Goal: Information Seeking & Learning: Learn about a topic

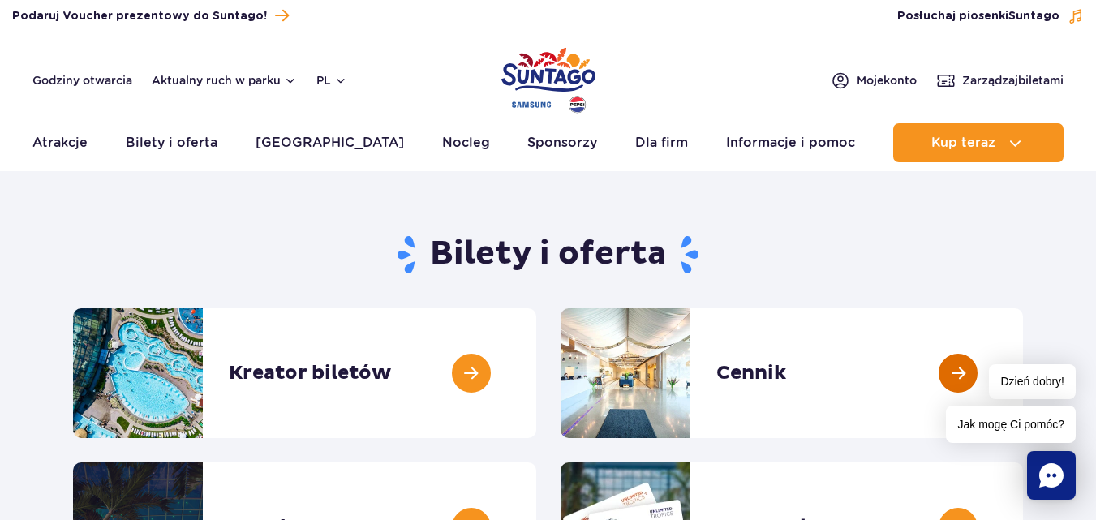
click at [1023, 368] on link at bounding box center [1023, 373] width 0 height 130
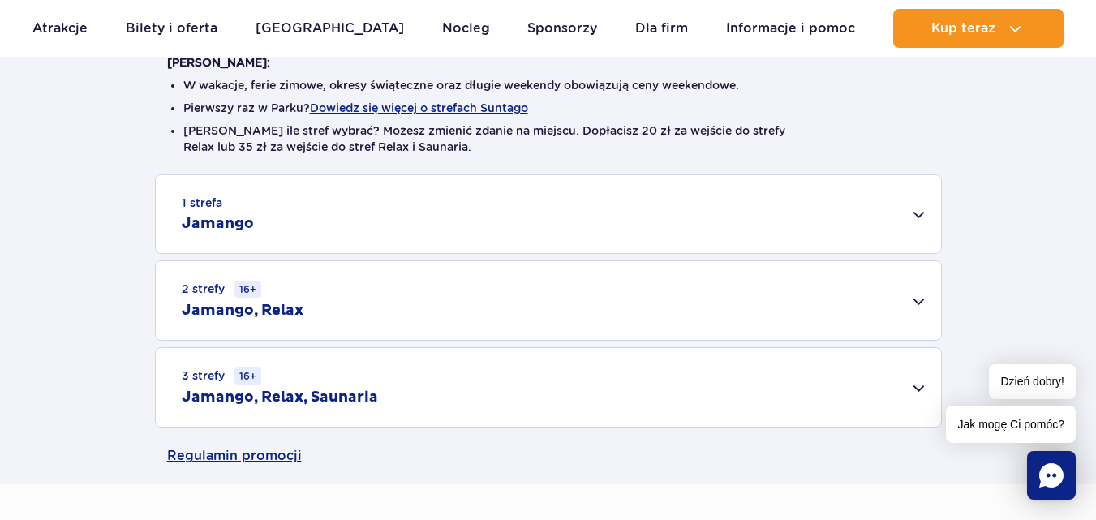
scroll to position [458, 0]
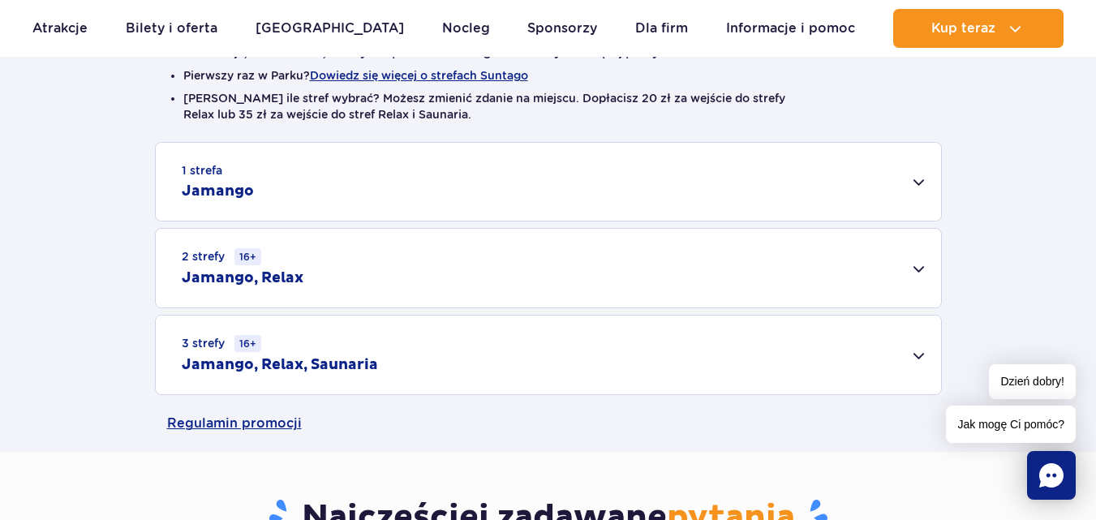
click at [917, 354] on div "3 strefy 16+ Jamango, Relax, Saunaria" at bounding box center [548, 355] width 785 height 79
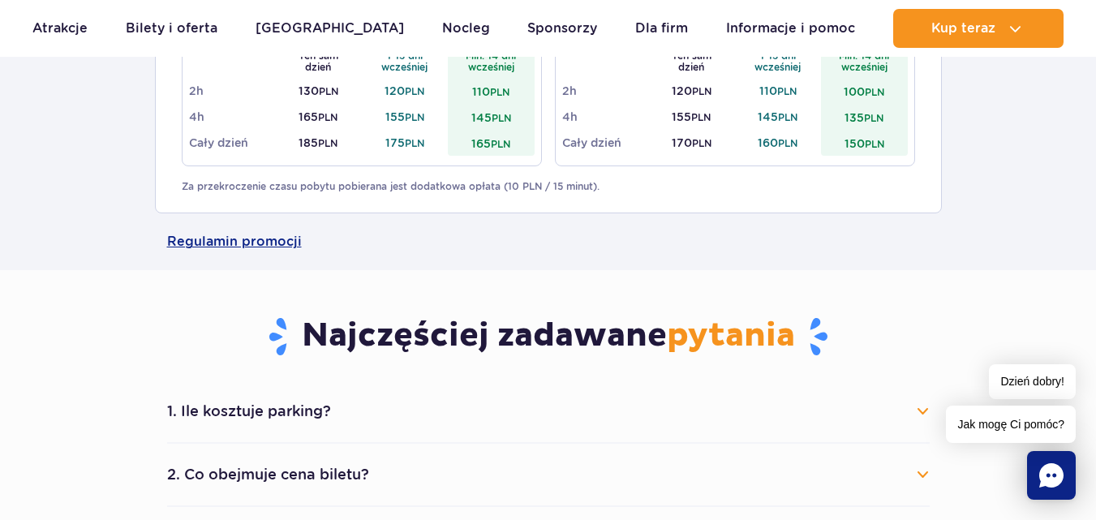
scroll to position [1175, 0]
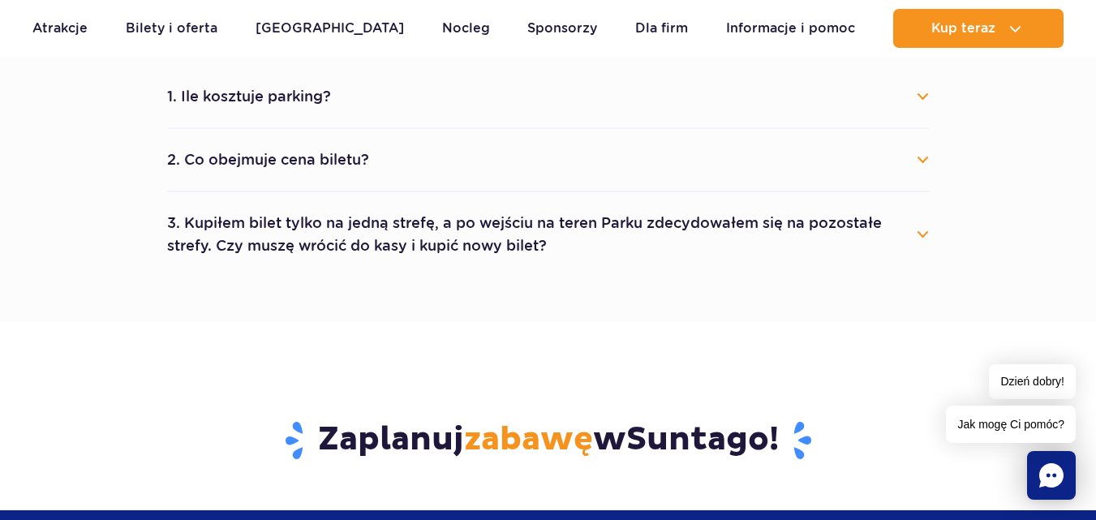
click at [926, 161] on button "2. Co obejmuje cena biletu?" at bounding box center [548, 160] width 763 height 36
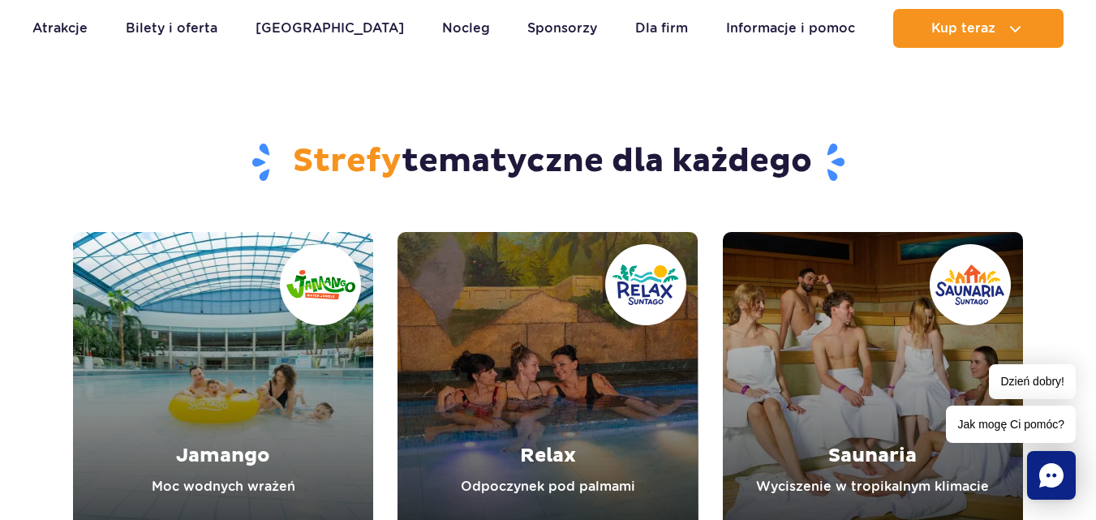
scroll to position [2119, 0]
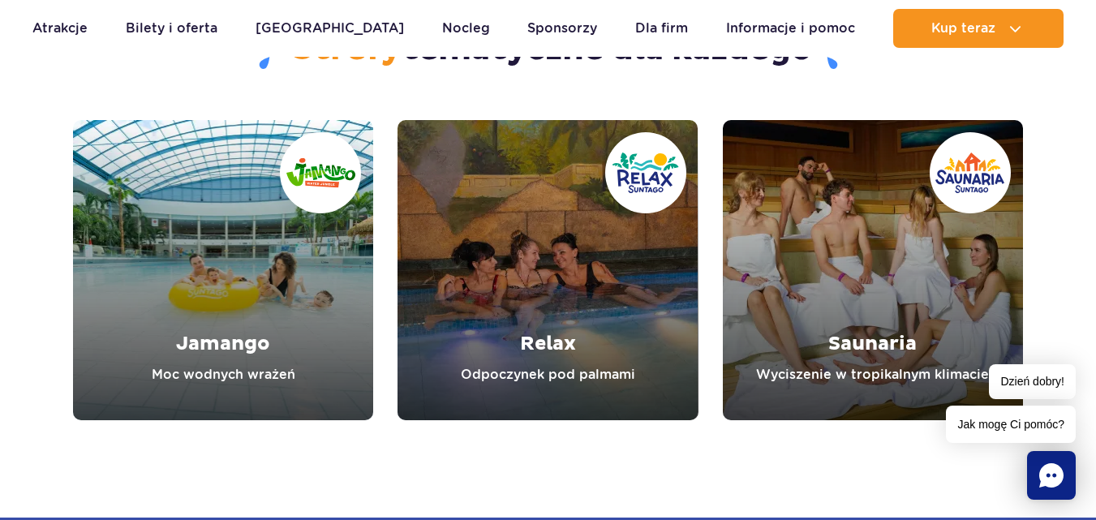
click at [213, 321] on link "Jamango" at bounding box center [223, 270] width 300 height 300
click at [537, 186] on link "Relax" at bounding box center [548, 270] width 300 height 300
click at [820, 282] on link "Saunaria" at bounding box center [873, 270] width 300 height 300
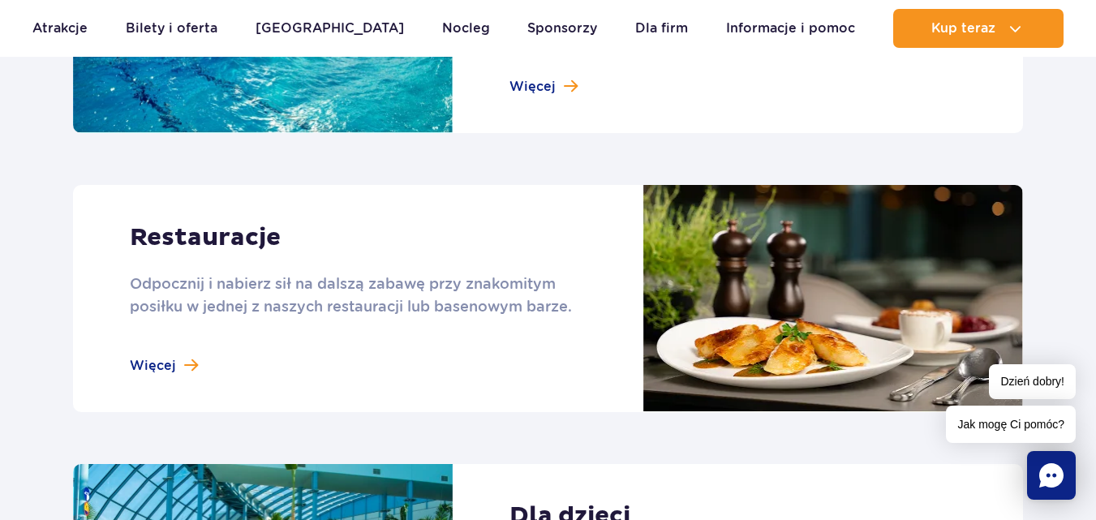
scroll to position [2046, 0]
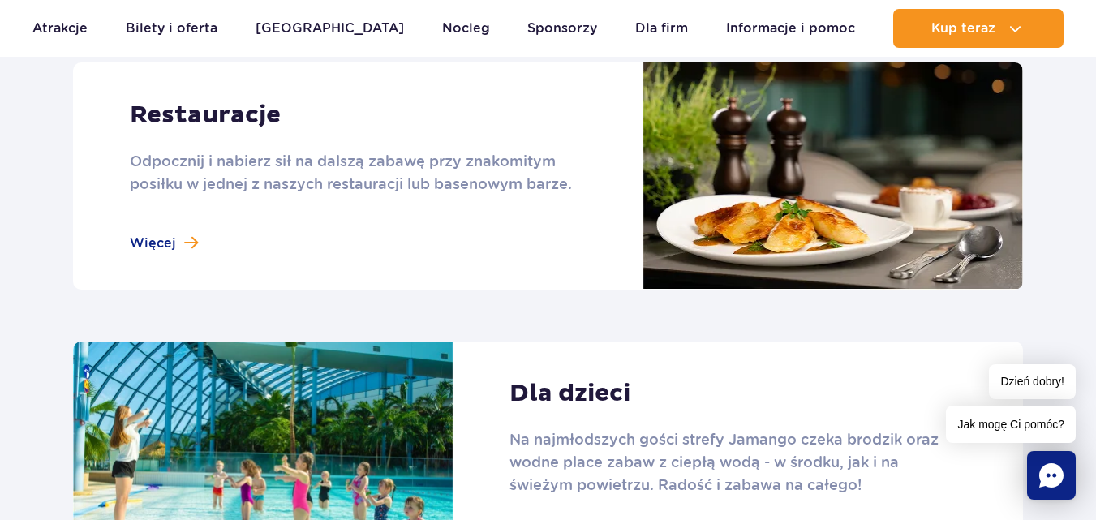
click at [154, 252] on link at bounding box center [548, 175] width 950 height 227
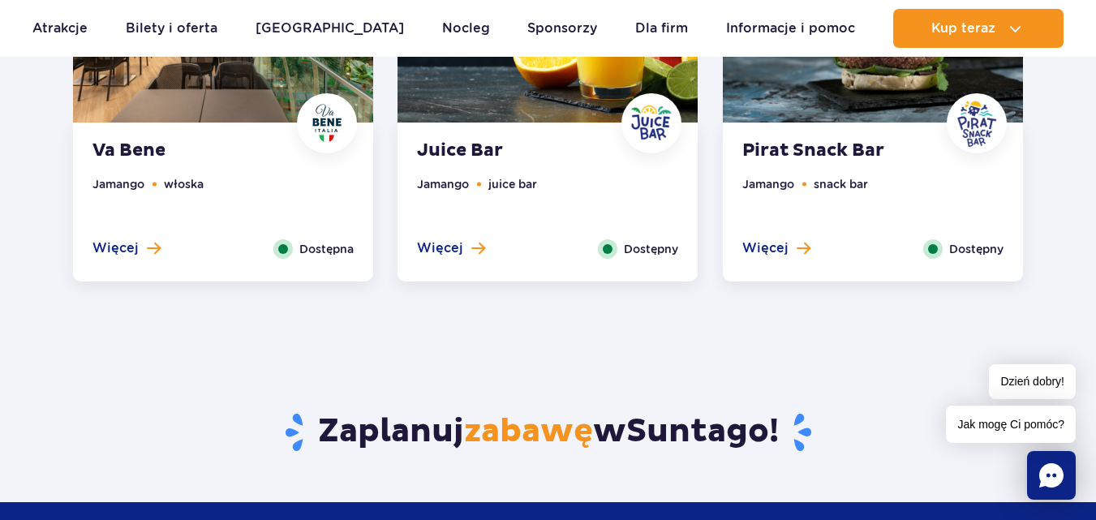
scroll to position [1501, 0]
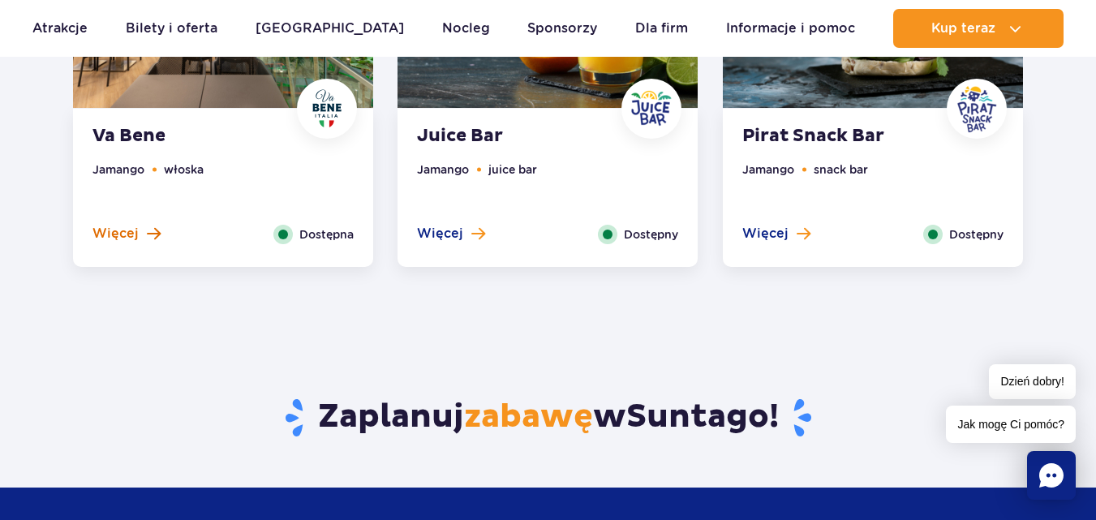
click at [128, 230] on span "Więcej" at bounding box center [115, 234] width 46 height 18
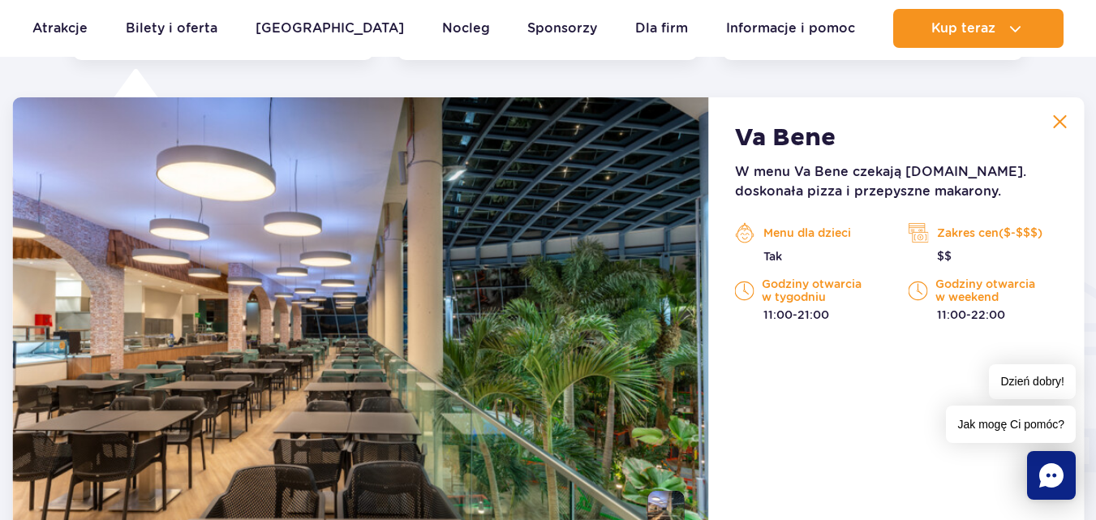
scroll to position [2162, 0]
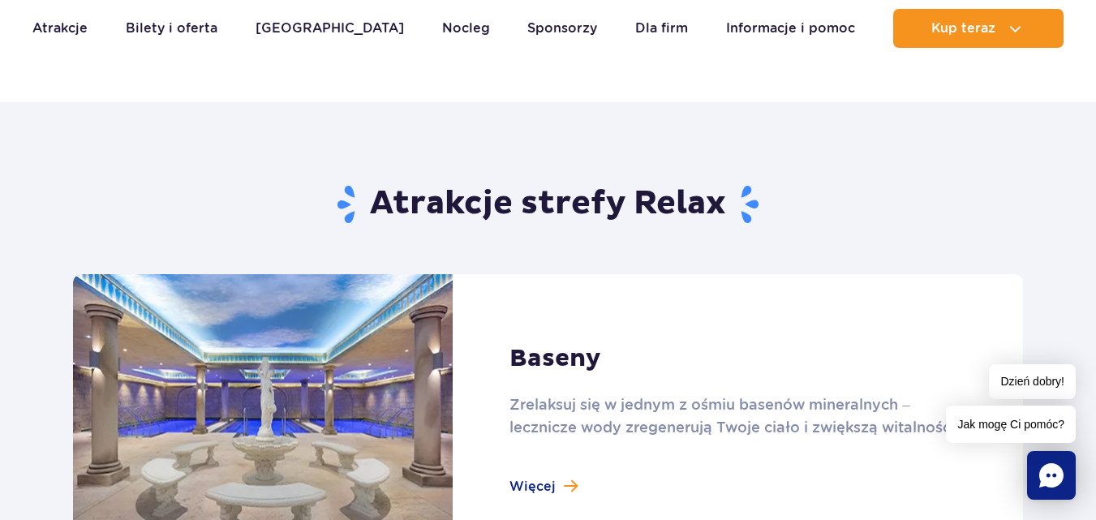
scroll to position [1147, 0]
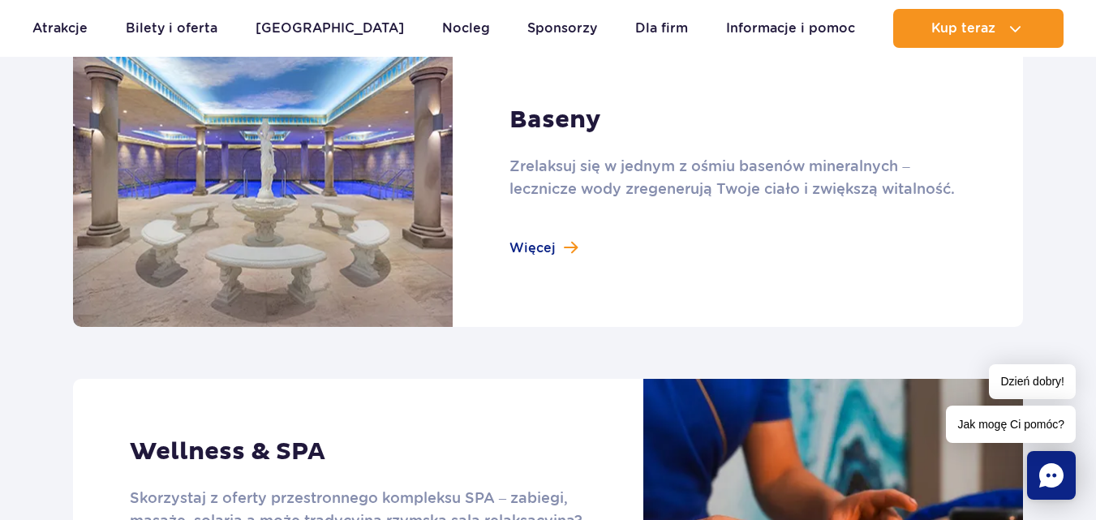
click at [534, 243] on link at bounding box center [548, 181] width 950 height 291
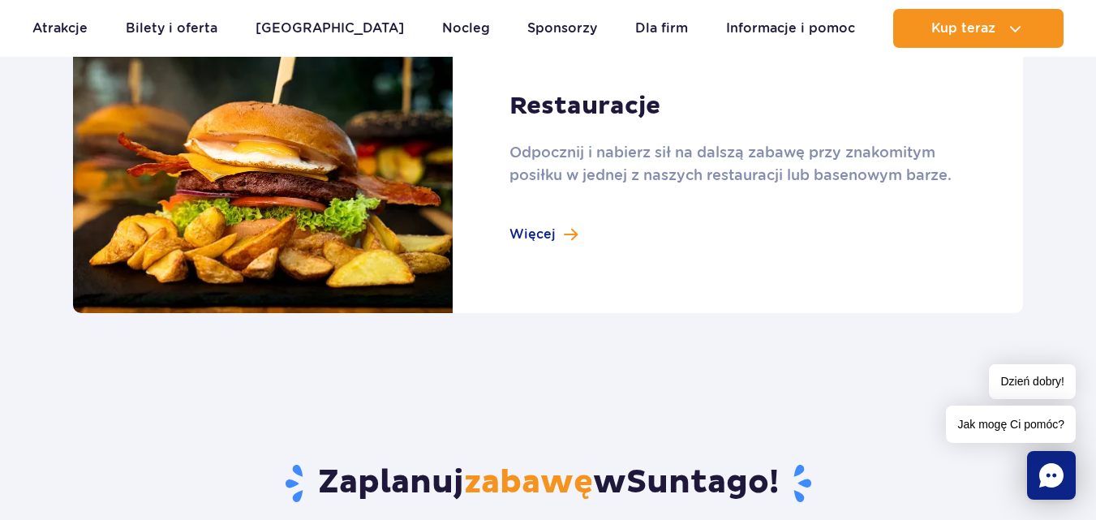
scroll to position [1839, 0]
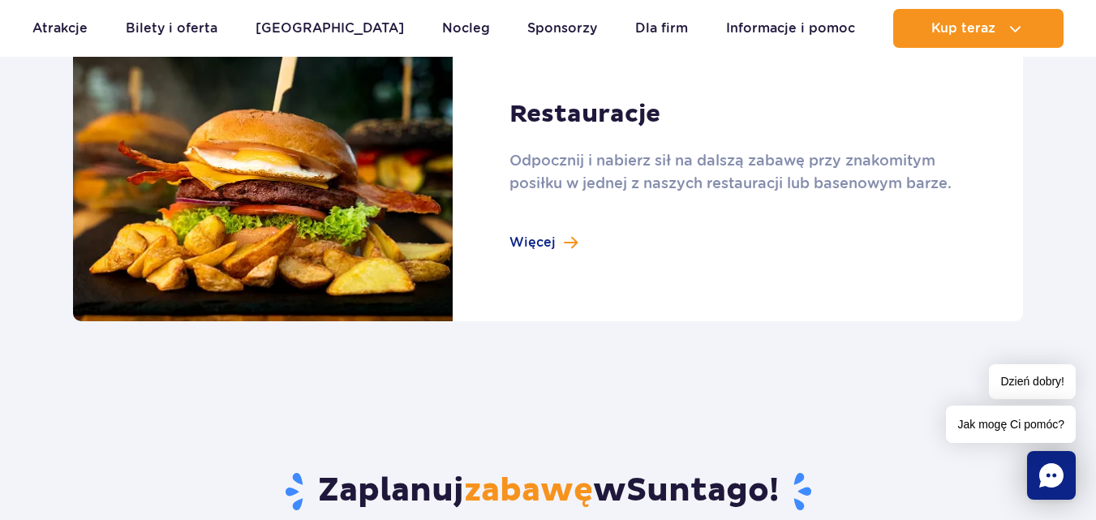
click at [547, 248] on link at bounding box center [548, 176] width 950 height 291
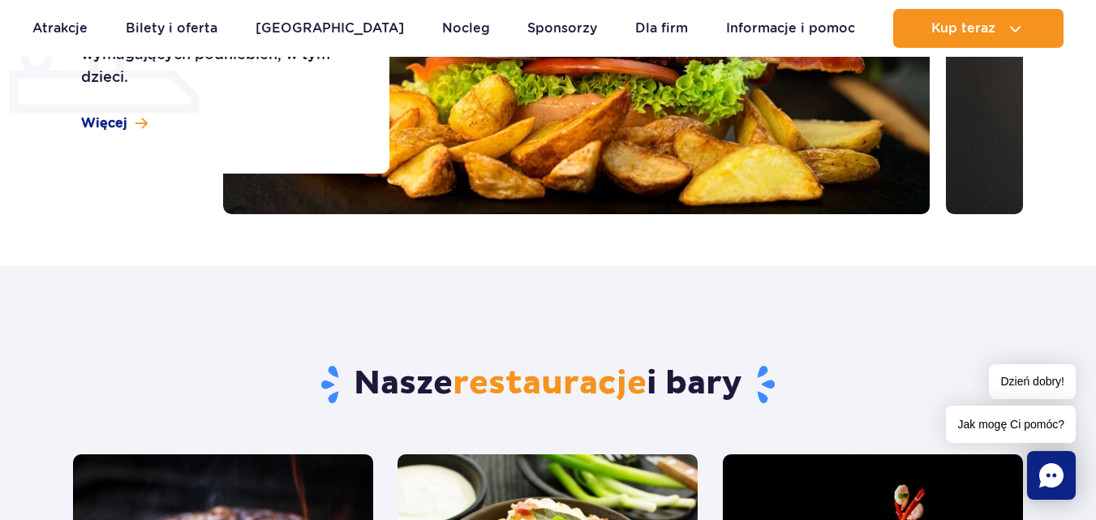
scroll to position [909, 0]
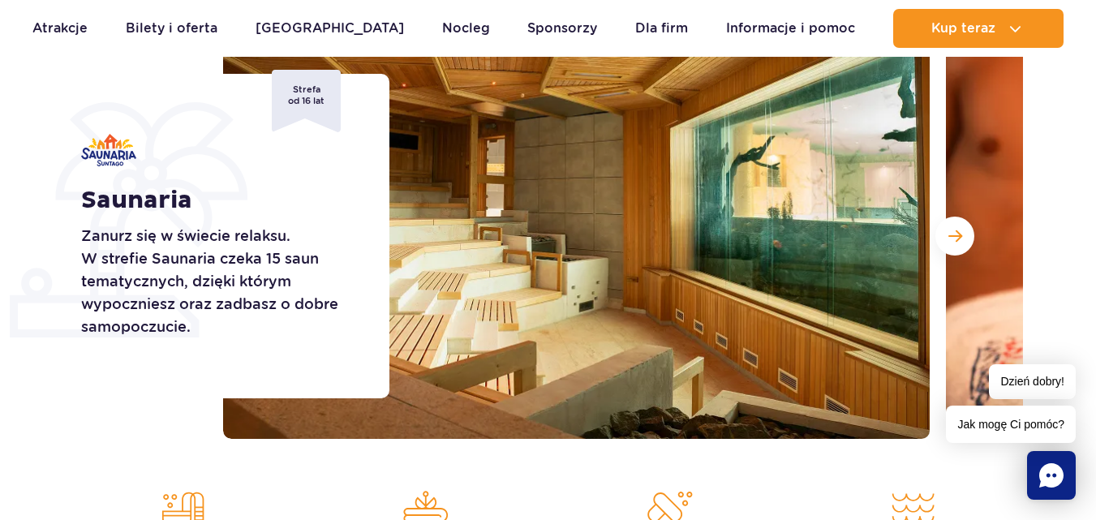
scroll to position [204, 0]
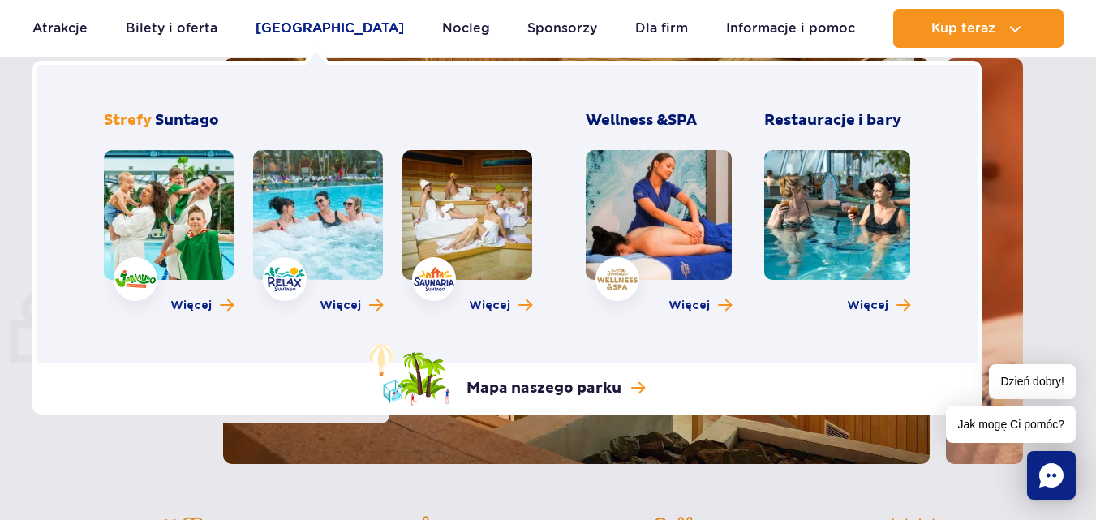
click at [325, 25] on link "[GEOGRAPHIC_DATA]" at bounding box center [330, 28] width 148 height 39
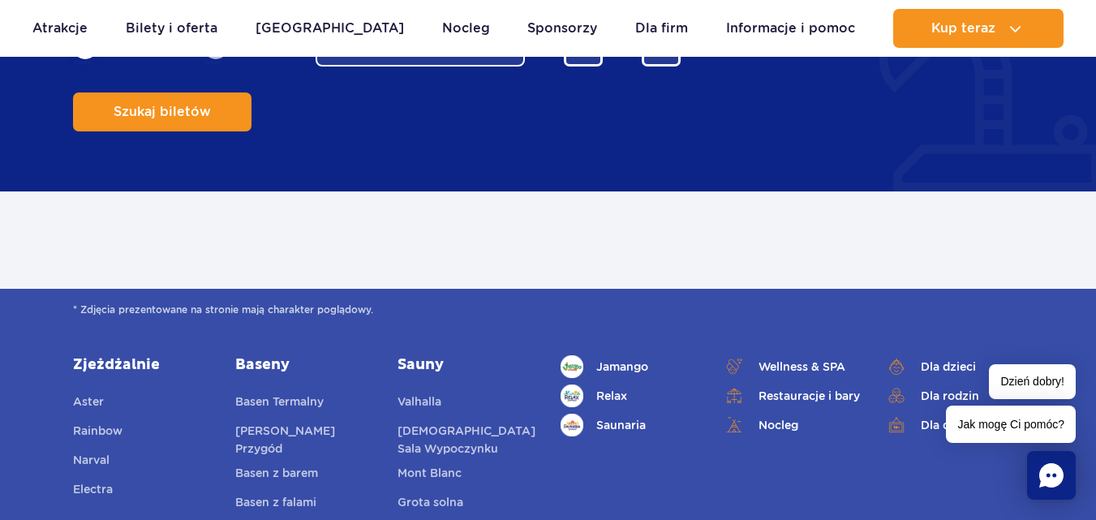
scroll to position [1363, 0]
